Goal: Information Seeking & Learning: Learn about a topic

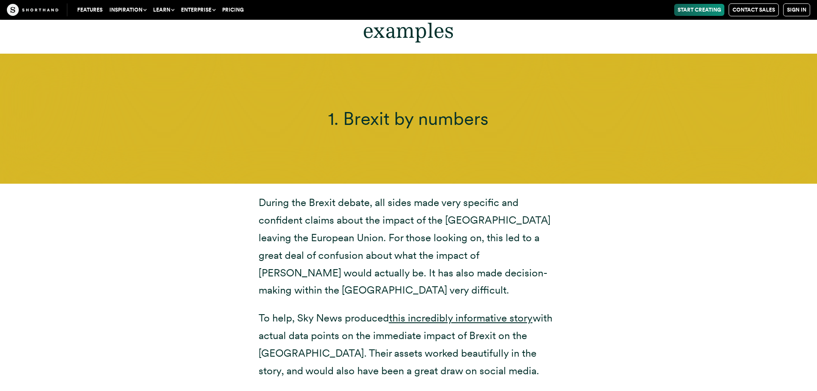
scroll to position [3001, 0]
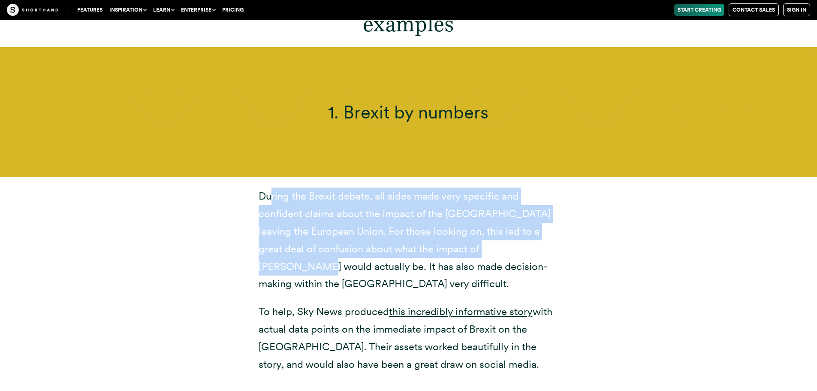
drag, startPoint x: 271, startPoint y: 178, endPoint x: 407, endPoint y: 198, distance: 137.3
click at [470, 220] on p "During the Brexit debate, all sides made very specific and confident claims abo…" at bounding box center [409, 239] width 300 height 105
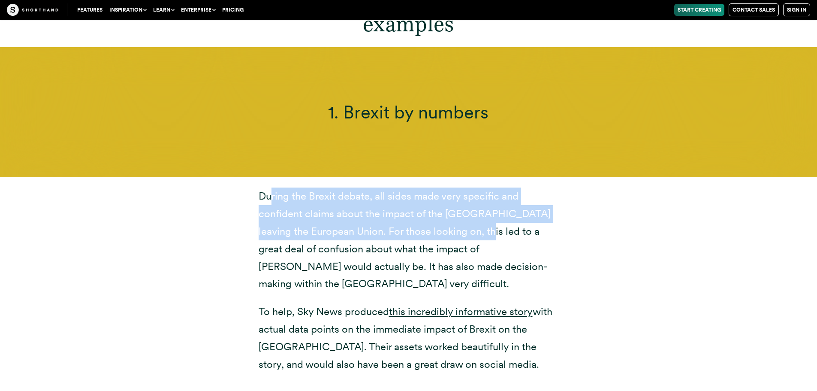
click at [405, 196] on p "During the Brexit debate, all sides made very specific and confident claims abo…" at bounding box center [409, 239] width 300 height 105
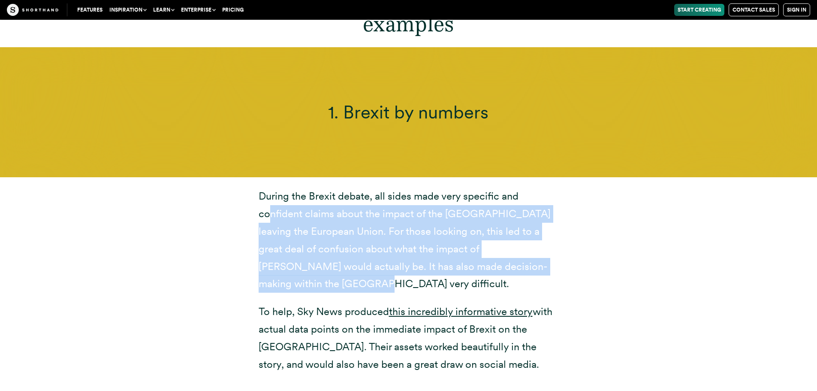
drag, startPoint x: 268, startPoint y: 193, endPoint x: 507, endPoint y: 216, distance: 239.9
click at [590, 240] on div "During the Brexit debate, all sides made very specific and confident claims abo…" at bounding box center [408, 280] width 669 height 206
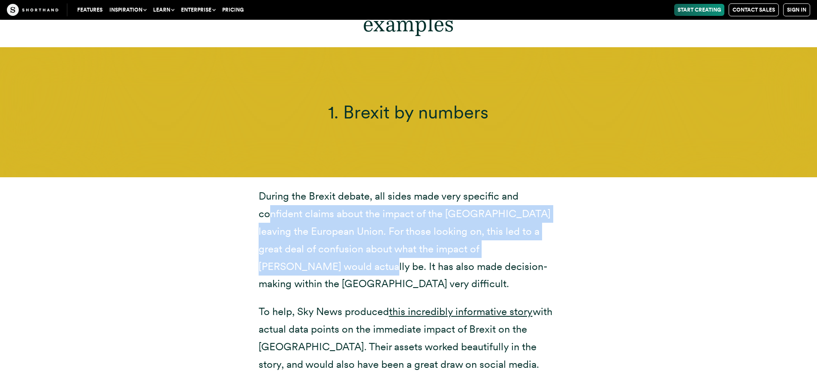
click at [467, 210] on p "During the Brexit debate, all sides made very specific and confident claims abo…" at bounding box center [409, 239] width 300 height 105
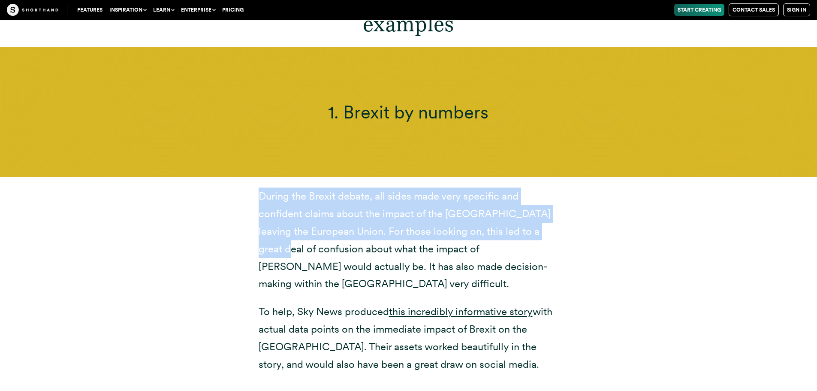
scroll to position [3044, 0]
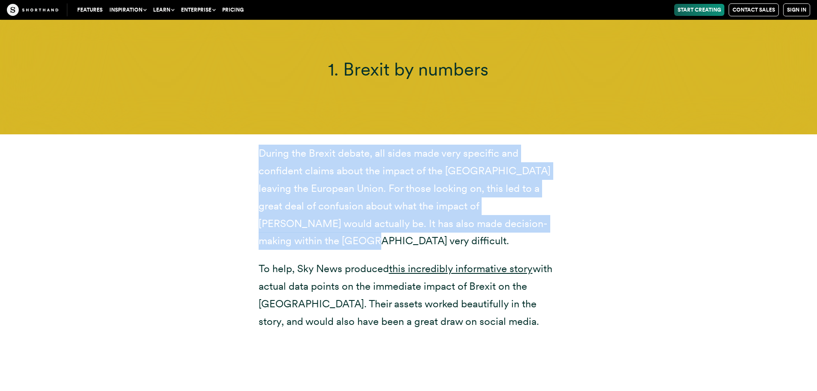
drag, startPoint x: 251, startPoint y: 177, endPoint x: 520, endPoint y: 201, distance: 269.9
click at [520, 202] on div "During the Brexit debate, all sides made very specific and confident claims abo…" at bounding box center [408, 236] width 334 height 185
click at [262, 144] on p "During the Brexit debate, all sides made very specific and confident claims abo…" at bounding box center [409, 196] width 300 height 105
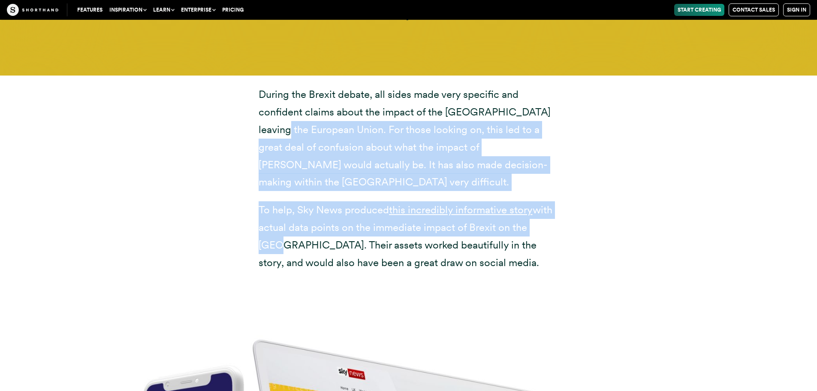
scroll to position [3130, 0]
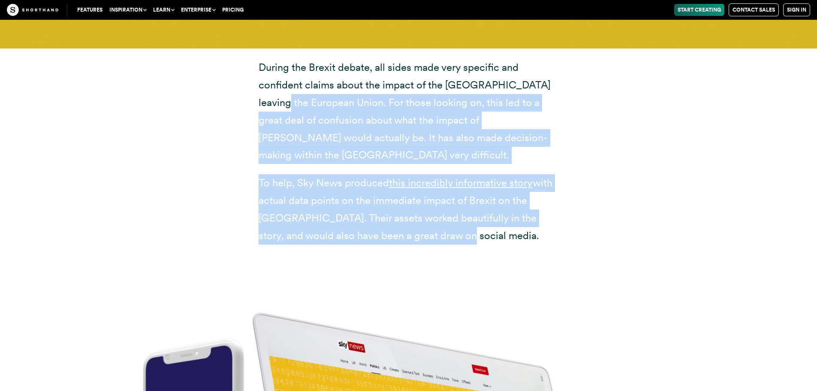
drag, startPoint x: 265, startPoint y: 177, endPoint x: 526, endPoint y: 197, distance: 261.5
click at [531, 199] on div "During the Brexit debate, all sides made very specific and confident claims abo…" at bounding box center [409, 151] width 300 height 185
click at [481, 218] on div "During the Brexit debate, all sides made very specific and confident claims abo…" at bounding box center [408, 151] width 334 height 206
click at [459, 218] on div "During the Brexit debate, all sides made very specific and confident claims abo…" at bounding box center [408, 151] width 334 height 206
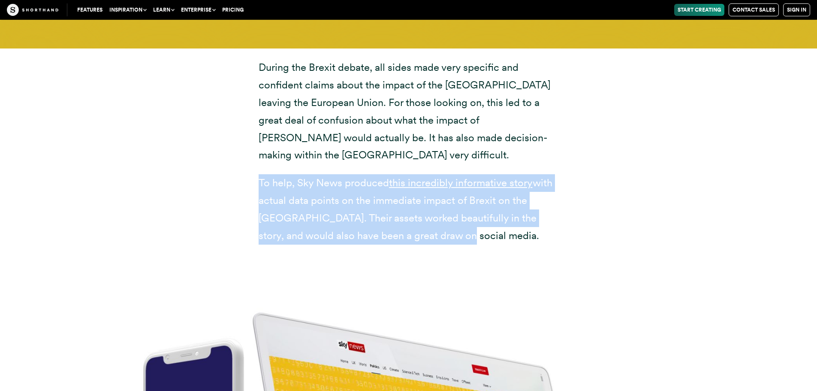
drag, startPoint x: 439, startPoint y: 205, endPoint x: 254, endPoint y: 142, distance: 194.8
click at [254, 142] on div "During the Brexit debate, all sides made very specific and confident claims abo…" at bounding box center [408, 151] width 334 height 185
